Goal: Transaction & Acquisition: Purchase product/service

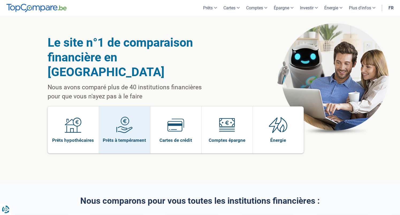
click at [135, 116] on link "Prêts à tempérament" at bounding box center [124, 129] width 51 height 47
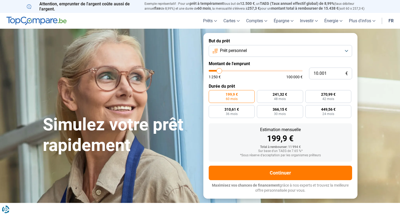
type input "11.750"
type input "11750"
type input "12.000"
type input "12000"
type input "12.750"
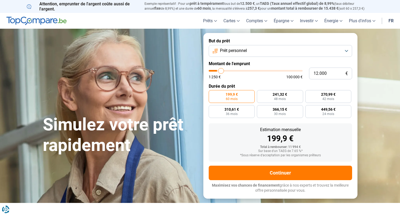
type input "12750"
type input "13.250"
type input "13250"
type input "14.250"
type input "14250"
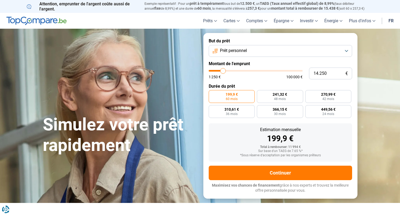
type input "14.750"
type input "14750"
type input "15.750"
type input "15750"
type input "17.000"
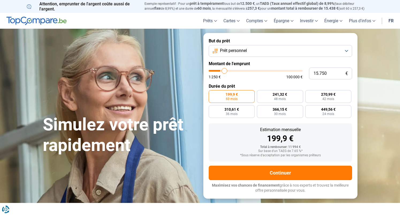
type input "17000"
type input "18.000"
type input "18000"
type input "19.000"
type input "19000"
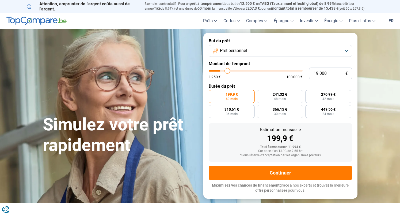
type input "20.000"
type input "20000"
type input "20.750"
type input "20750"
type input "21.500"
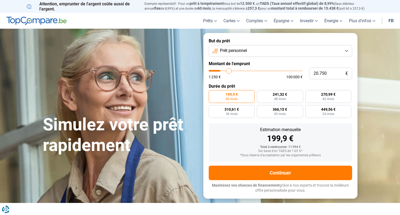
type input "21500"
type input "22.250"
type input "22250"
type input "23.000"
type input "23000"
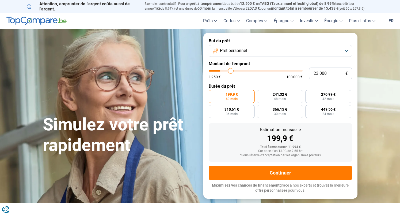
type input "23.750"
type input "23750"
type input "24.750"
type input "24750"
type input "25.750"
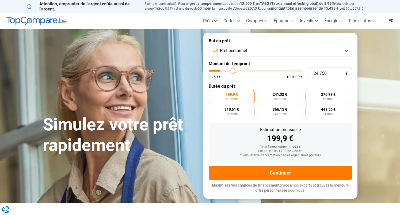
type input "25750"
type input "26.500"
type input "26500"
type input "27.250"
type input "27250"
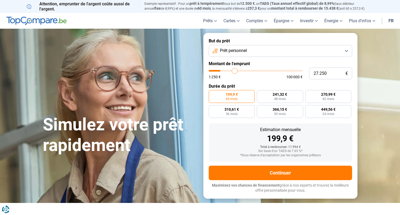
type input "28.250"
type input "28250"
type input "29.250"
type input "29250"
type input "30.250"
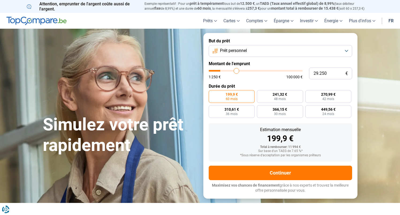
type input "30250"
type input "31.000"
type input "31000"
type input "31.750"
type input "31750"
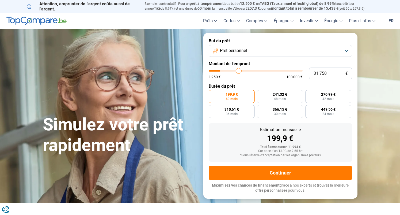
type input "32.500"
type input "32500"
type input "33.250"
type input "33250"
type input "33.750"
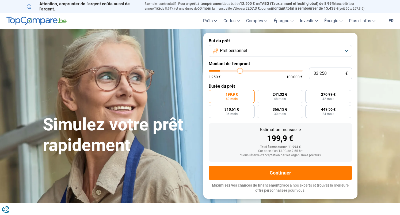
type input "33750"
type input "34.750"
type input "34750"
type input "35.500"
type input "35500"
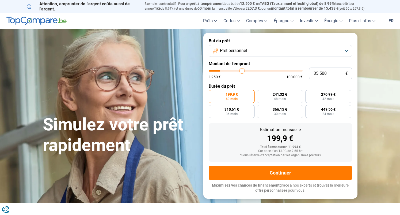
type input "36.250"
type input "36250"
type input "36.750"
type input "36750"
type input "37.500"
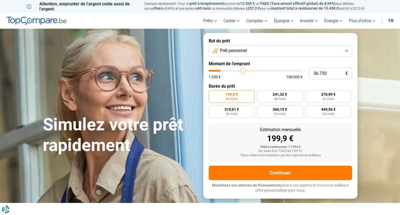
type input "37500"
type input "38.000"
type input "38000"
type input "38.500"
type input "38500"
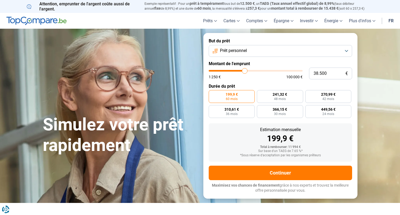
type input "39.250"
type input "39250"
type input "39.750"
type input "39750"
type input "40.000"
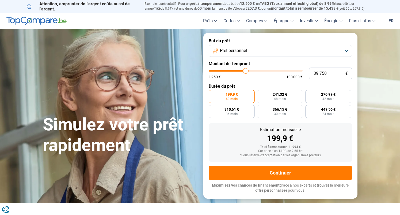
type input "40000"
type input "40.750"
type input "40750"
type input "41.000"
type input "41000"
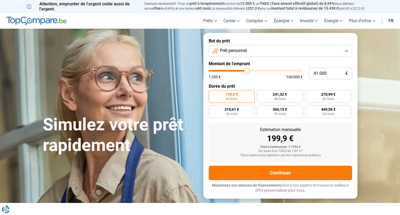
type input "41.500"
type input "41500"
type input "42.000"
type input "42000"
type input "42.500"
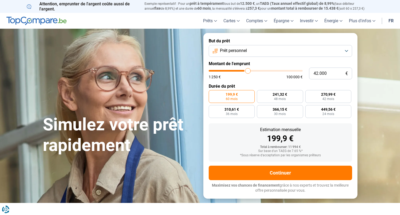
type input "42500"
type input "42.750"
type input "42750"
type input "43.500"
type input "43500"
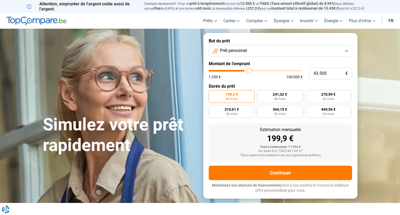
type input "44.000"
type input "44000"
type input "44.500"
type input "44500"
type input "45.250"
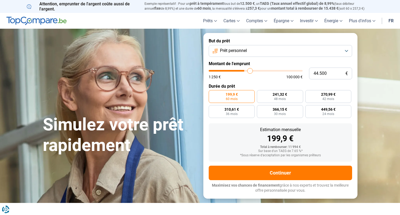
type input "45250"
type input "45.750"
type input "45750"
type input "46.500"
type input "46500"
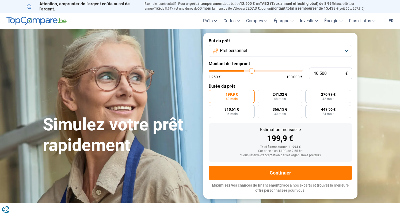
type input "46.750"
type input "46750"
type input "47.250"
type input "47250"
type input "47.500"
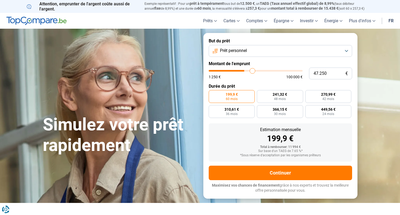
type input "47500"
type input "48.000"
type input "48000"
type input "48.250"
type input "48250"
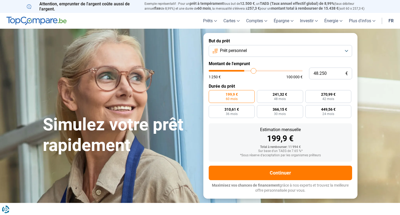
type input "48.500"
type input "48500"
type input "48.750"
type input "48750"
type input "49.000"
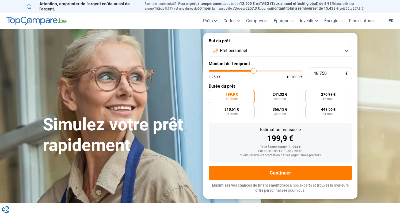
type input "49000"
type input "49.500"
type input "49500"
type input "49.750"
type input "49750"
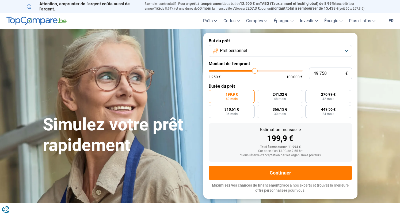
type input "50.000"
type input "50000"
type input "50.250"
type input "50250"
type input "50.500"
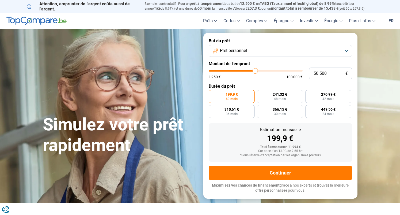
type input "50500"
type input "51.000"
type input "51000"
type input "51.250"
type input "51250"
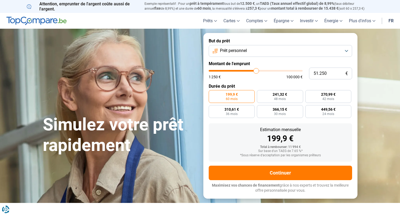
type input "51.000"
type input "51000"
type input "50.250"
type input "50250"
type input "49.000"
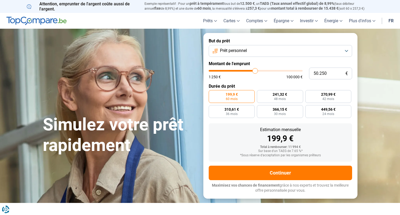
type input "49000"
type input "47.500"
type input "47500"
type input "46.000"
type input "46000"
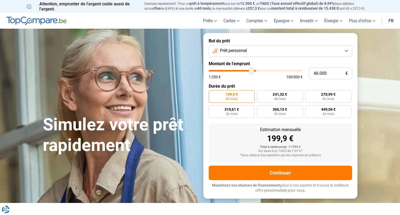
type input "44.500"
type input "44500"
type input "42.750"
type input "42750"
type input "41.250"
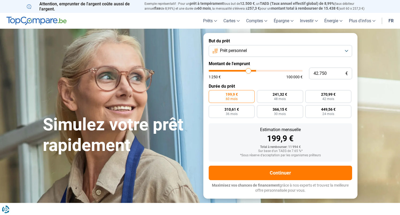
type input "41250"
type input "40.500"
type input "40500"
type input "39.500"
type input "39500"
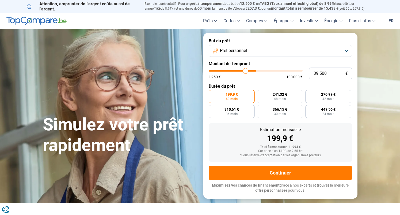
type input "38.750"
type input "38750"
type input "37.750"
type input "37750"
type input "36.750"
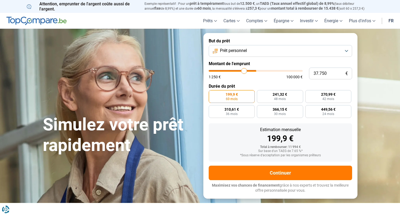
type input "36750"
type input "36.250"
type input "36250"
type input "35.750"
type input "35750"
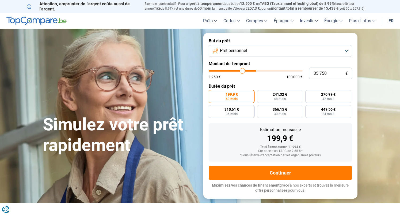
type input "35.250"
type input "35250"
type input "35.000"
type input "35000"
type input "34.750"
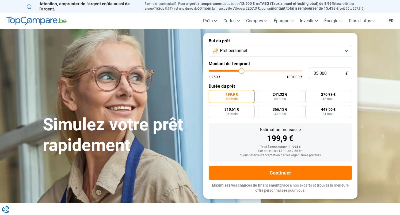
type input "34750"
type input "34.500"
type input "34500"
type input "33.750"
type input "33750"
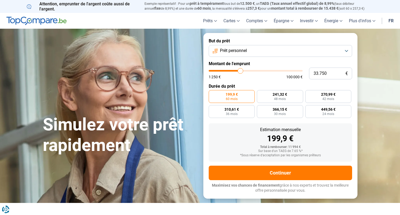
type input "33.250"
type input "33250"
type input "32.250"
type input "32250"
type input "31.750"
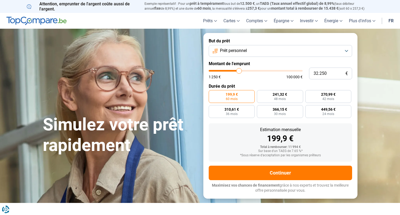
type input "31750"
type input "31.250"
type input "31250"
type input "30.500"
type input "30500"
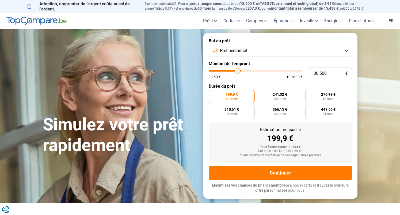
type input "30.250"
type input "30250"
type input "29.250"
type input "29250"
type input "28.750"
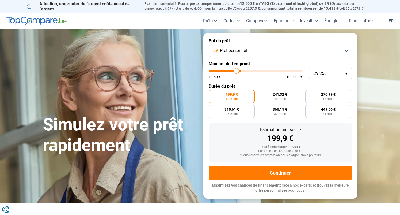
type input "28750"
type input "28.500"
type input "28500"
type input "27.750"
type input "27750"
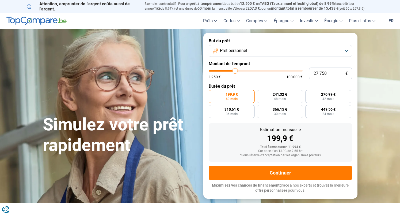
type input "27.500"
type input "27500"
type input "27.000"
type input "27000"
type input "26.750"
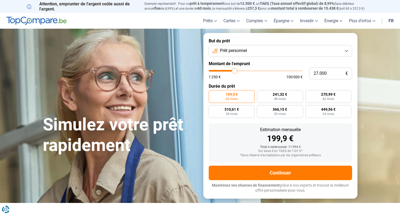
type input "26750"
type input "26.250"
type input "26250"
type input "26.000"
type input "26000"
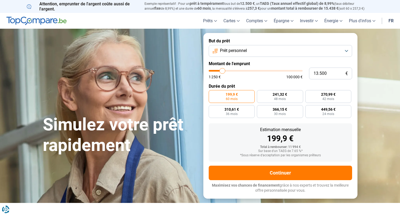
drag, startPoint x: 221, startPoint y: 70, endPoint x: 222, endPoint y: 79, distance: 8.5
click at [222, 79] on div "13.500 € 1 250 € 100 000 €" at bounding box center [280, 73] width 143 height 12
click at [334, 52] on button "Prêt personnel" at bounding box center [280, 51] width 143 height 12
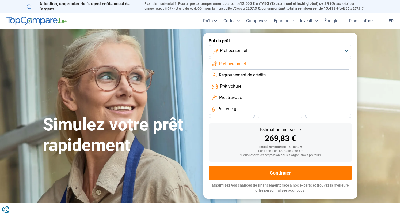
click at [279, 81] on li "Regroupement de crédits" at bounding box center [281, 86] width 138 height 11
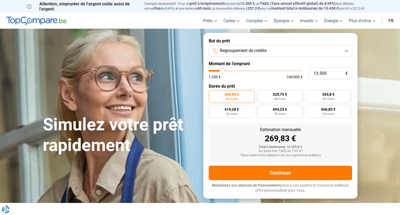
click at [223, 70] on input "range" at bounding box center [256, 71] width 94 height 2
click at [232, 96] on label "269,83 € 60 mois" at bounding box center [232, 96] width 46 height 13
click at [212, 93] on input "269,83 € 60 mois" at bounding box center [210, 91] width 3 height 3
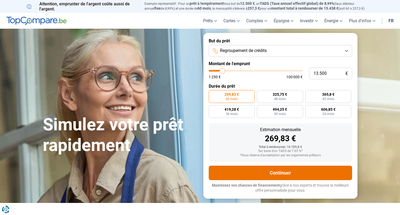
click at [297, 174] on button "Continuer" at bounding box center [280, 172] width 143 height 14
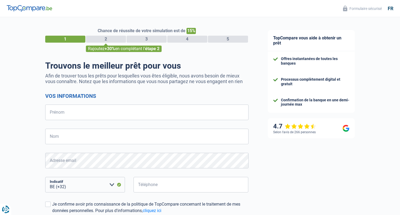
select select "32"
type input "Michaël"
type input "Cloarec"
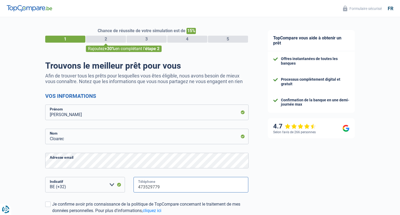
type input "473529779"
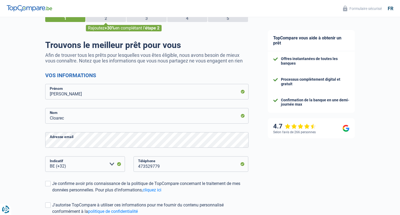
scroll to position [39, 0]
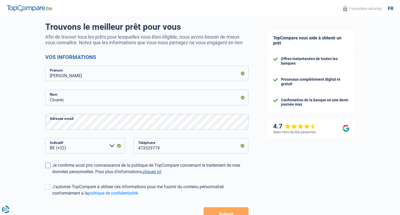
click at [155, 172] on link "cliquez ici" at bounding box center [152, 171] width 19 height 5
click at [52, 165] on div "Je confirme avoir pris connaissance de la politique de TopCompare concernant le…" at bounding box center [150, 168] width 196 height 13
click at [52, 175] on input "Je confirme avoir pris connaissance de la politique de TopCompare concernant le…" at bounding box center [52, 175] width 0 height 0
click at [50, 185] on span at bounding box center [47, 186] width 5 height 5
click at [52, 196] on input "J'autorise TopCompare à utiliser ces informations pour me fournir du contenu pe…" at bounding box center [52, 196] width 0 height 0
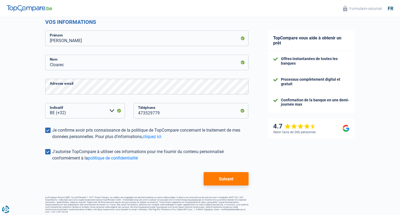
scroll to position [74, 0]
click at [230, 177] on button "Suivant" at bounding box center [226, 178] width 45 height 13
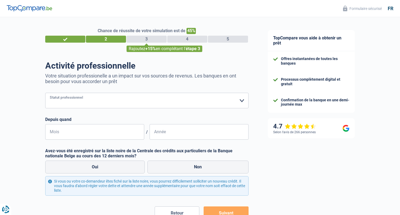
select select "privateEmployee"
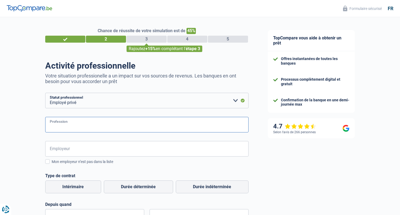
click at [97, 128] on input "Profession" at bounding box center [146, 125] width 203 height 16
type input "Plant Manager"
type input "Z"
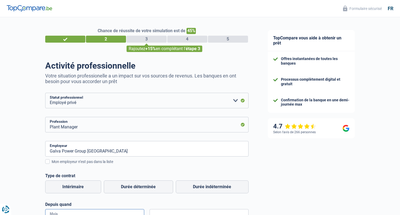
scroll to position [111, 0]
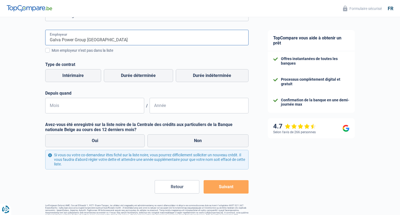
click at [103, 42] on input "Galva Power Group Belgique" at bounding box center [146, 38] width 203 height 16
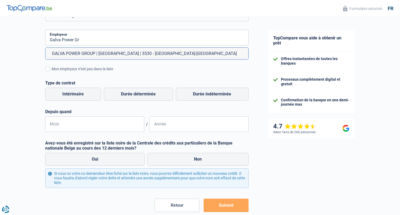
click at [114, 51] on li "GALVA POWER GROUP | Centrum-Zuid, 2037 | 3530 - Houthalen-Helchteren" at bounding box center [147, 54] width 203 height 12
type input "GALVA POWER GROUP | Centrum-Zuid, 2037 | 3530 - Houthalen-Helchteren"
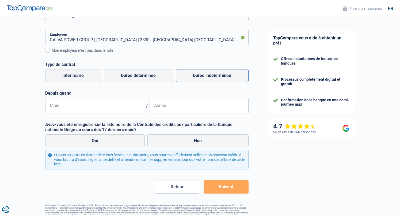
click at [198, 78] on label "Durée indéterminée" at bounding box center [212, 75] width 73 height 13
click at [198, 78] on input "Durée indéterminée" at bounding box center [212, 75] width 73 height 13
radio input "true"
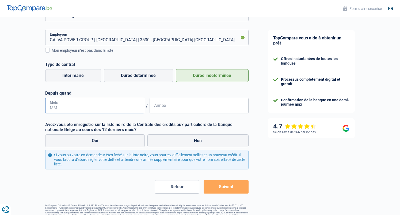
click at [116, 106] on input "Mois" at bounding box center [94, 106] width 99 height 16
type input "08"
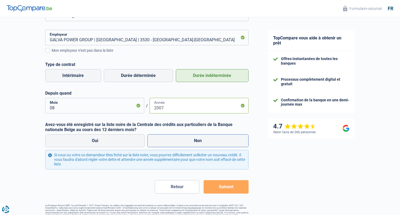
type input "2007"
click at [180, 141] on label "Non" at bounding box center [197, 140] width 101 height 13
click at [180, 141] on input "Non" at bounding box center [197, 140] width 101 height 13
radio input "true"
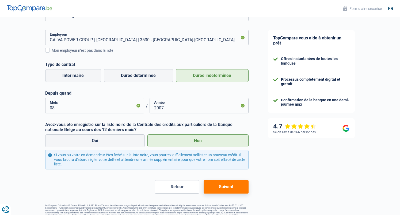
click at [235, 187] on button "Suivant" at bounding box center [226, 186] width 45 height 13
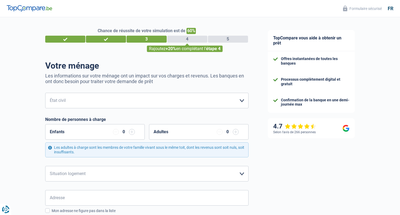
drag, startPoint x: 235, startPoint y: 187, endPoint x: 202, endPoint y: 153, distance: 47.1
select select "divorced"
click at [92, 132] on div "Enfants 0" at bounding box center [95, 132] width 100 height 16
click at [130, 132] on input "button" at bounding box center [132, 132] width 6 height 6
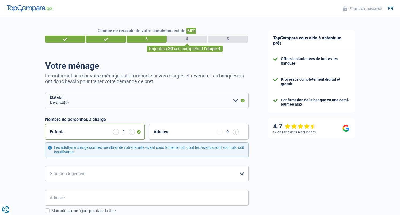
click at [130, 132] on input "button" at bounding box center [132, 132] width 6 height 6
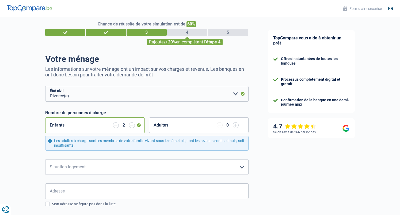
scroll to position [10, 0]
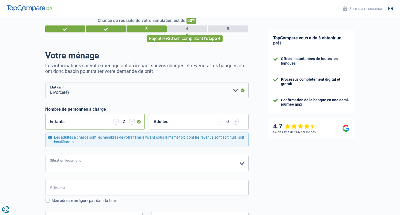
select select "ownerWithMortgage"
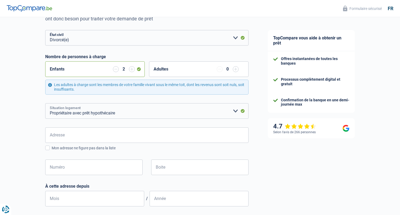
scroll to position [75, 0]
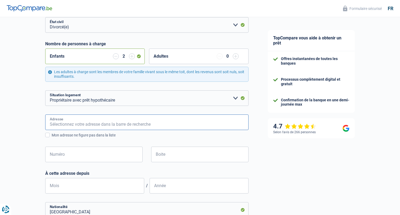
click at [177, 119] on input "Adresse" at bounding box center [146, 122] width 203 height 16
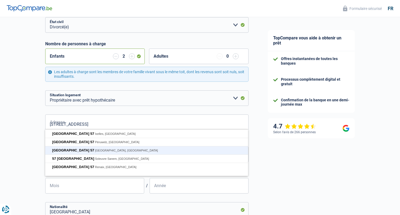
type input "Rue de la Croix, 6042, Charleroi, BE"
type input "57"
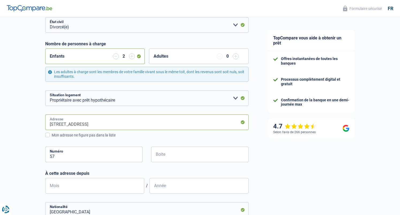
click at [129, 131] on body "Vous avez le contrôle de vos données Nous utilisons des cookies, tout comme nos…" at bounding box center [200, 35] width 400 height 220
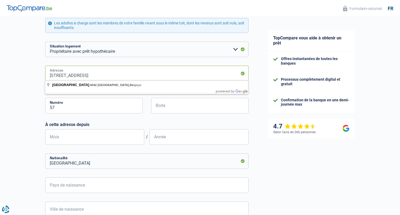
scroll to position [137, 0]
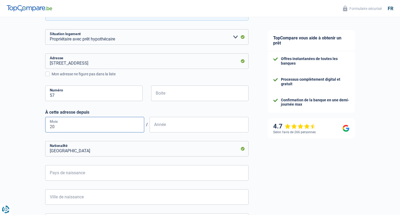
type input "2"
type input "09"
type input "2017"
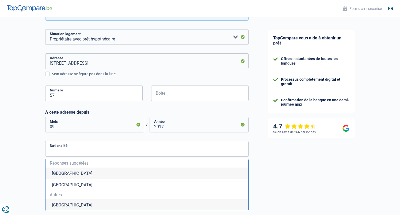
scroll to position [262, 0]
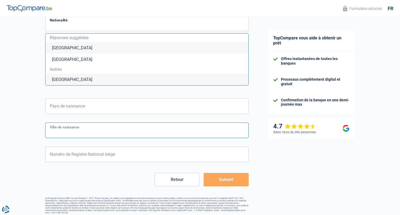
drag, startPoint x: 121, startPoint y: 132, endPoint x: 119, endPoint y: 125, distance: 7.0
click at [121, 130] on input "Ville de naissance" at bounding box center [146, 130] width 203 height 16
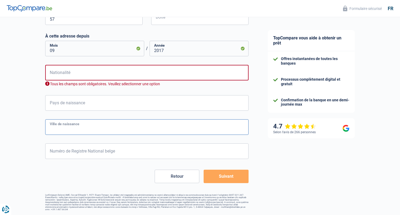
scroll to position [209, 0]
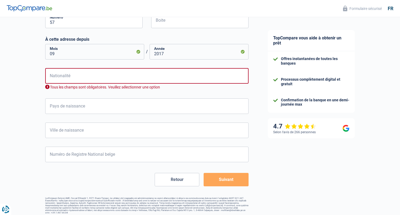
click at [116, 119] on form "Célibataire Marié(e) Cohabitant(e) légal(e) Divorcé(e) Veuf(ve) Séparé (de fait…" at bounding box center [146, 34] width 203 height 303
click at [110, 76] on input "Nationalité" at bounding box center [146, 76] width 203 height 16
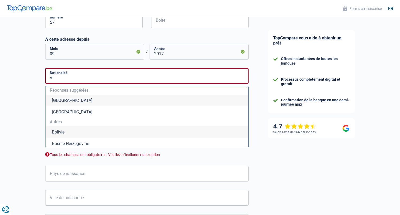
click at [90, 98] on li "Belgique" at bounding box center [147, 100] width 203 height 12
type input "Belgique"
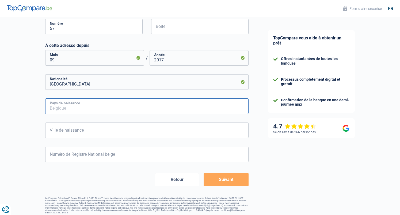
click at [79, 102] on input "Pays de naissance" at bounding box center [146, 106] width 203 height 16
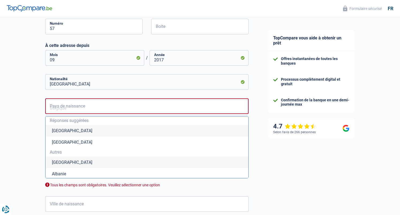
click at [71, 127] on li "Belgique" at bounding box center [147, 131] width 203 height 12
type input "Belgique"
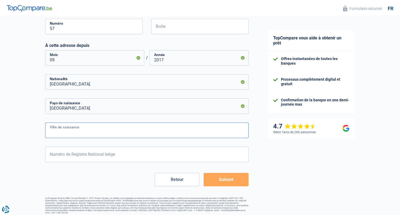
click at [71, 131] on input "Ville de naissance" at bounding box center [146, 130] width 203 height 16
type input "Liège"
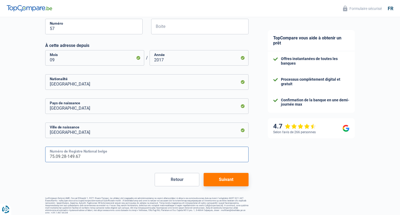
type input "75.09.28-149.67"
click at [231, 180] on button "Suivant" at bounding box center [226, 179] width 45 height 13
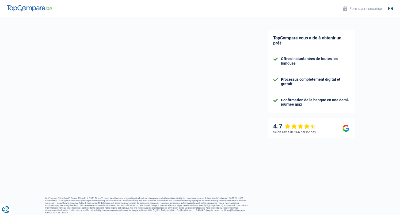
select select "familyAllowances"
select select "netSalary"
select select "mealVouchers"
select select "mortgage"
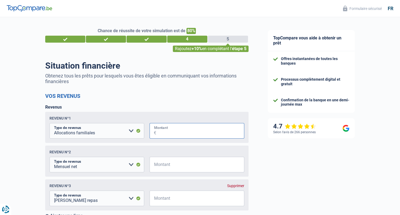
click at [165, 132] on input "Montant" at bounding box center [200, 131] width 88 height 16
type input "200"
click at [180, 163] on input "Montant" at bounding box center [200, 165] width 88 height 16
type input "4.500"
click at [168, 199] on input "Montant" at bounding box center [200, 198] width 88 height 16
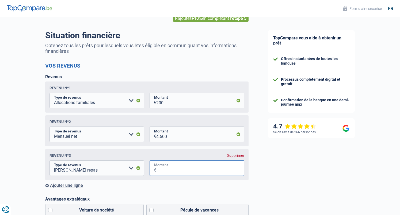
scroll to position [36, 0]
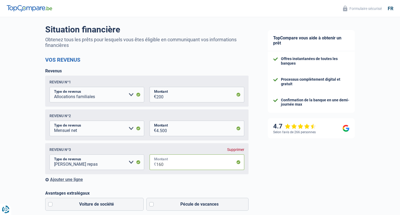
type input "160"
click at [66, 181] on div "Ajouter une ligne" at bounding box center [146, 179] width 203 height 5
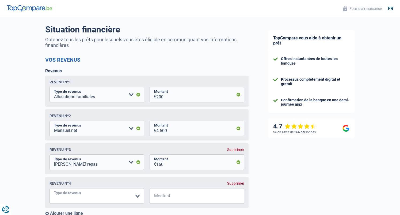
select select "rentalIncome"
click at [166, 196] on input "Montant" at bounding box center [200, 196] width 88 height 16
type input "720"
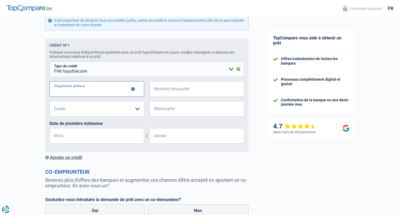
scroll to position [354, 0]
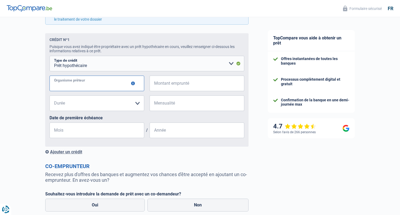
click at [105, 90] on input "Organisme prêteur" at bounding box center [97, 83] width 95 height 16
click at [94, 84] on input "Organisme prêteur" at bounding box center [97, 83] width 95 height 16
type input "BNP"
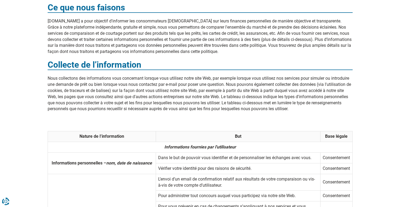
scroll to position [146, 0]
